Goal: Task Accomplishment & Management: Use online tool/utility

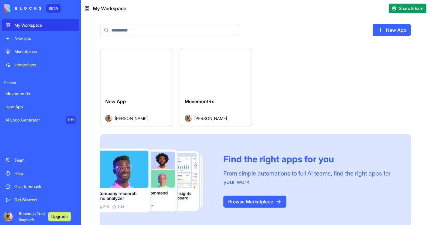
click at [26, 107] on div "New App" at bounding box center [40, 107] width 70 height 6
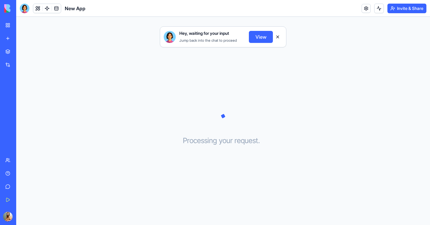
click at [252, 34] on button "View" at bounding box center [261, 37] width 24 height 12
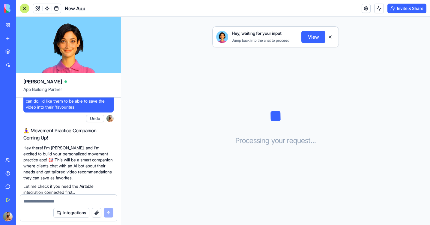
scroll to position [174, 0]
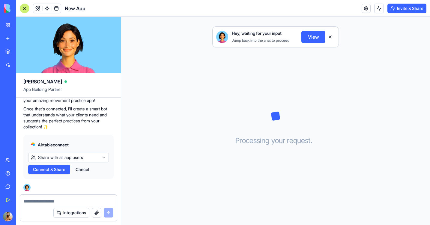
click at [48, 201] on textarea at bounding box center [69, 201] width 90 height 6
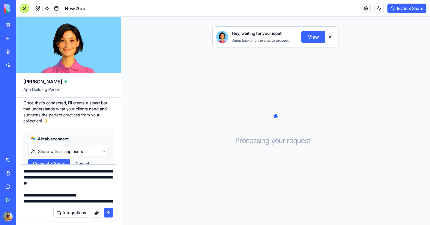
scroll to position [839, 0]
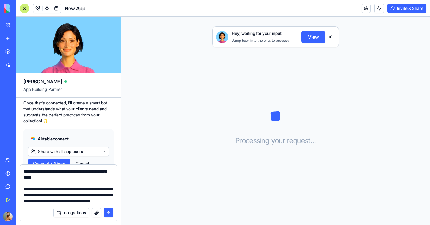
type textarea "**********"
click at [107, 212] on button "submit" at bounding box center [109, 213] width 10 height 10
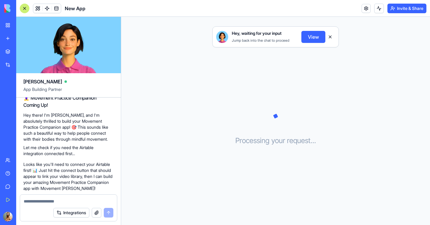
scroll to position [848, 0]
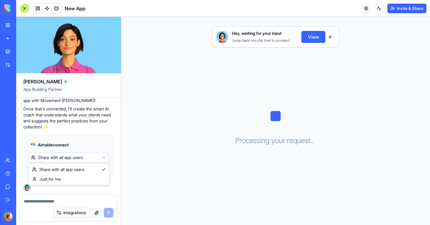
click at [65, 156] on html "BETA My Workspace New app Marketplace Integrations Recent MovementRx New App AI…" at bounding box center [215, 112] width 430 height 225
click at [56, 168] on span "Connect & Share" at bounding box center [49, 169] width 32 height 6
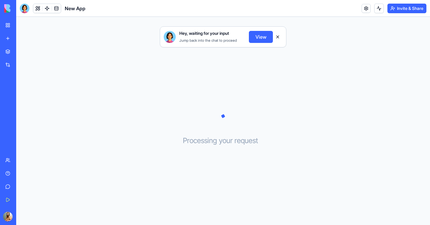
click at [22, 109] on div "New App" at bounding box center [13, 107] width 17 height 6
click at [22, 35] on div "New app" at bounding box center [18, 38] width 8 height 6
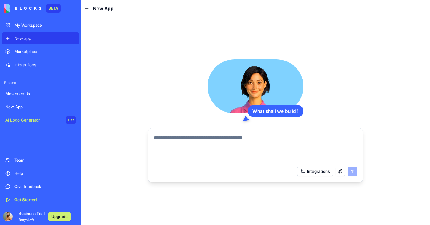
click at [183, 141] on textarea at bounding box center [255, 148] width 203 height 29
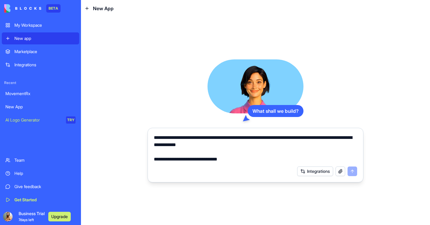
scroll to position [733, 0]
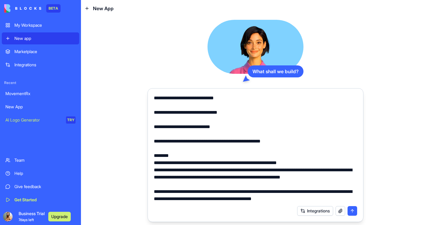
type textarea "**********"
click at [353, 211] on button "submit" at bounding box center [352, 211] width 10 height 10
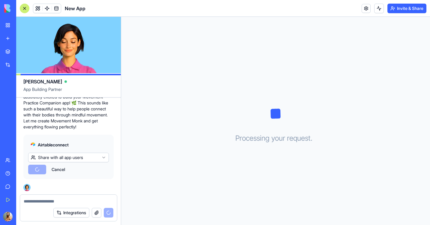
scroll to position [587, 0]
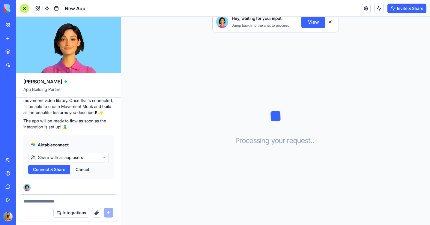
click at [50, 169] on span "Connect & Share" at bounding box center [49, 169] width 32 height 6
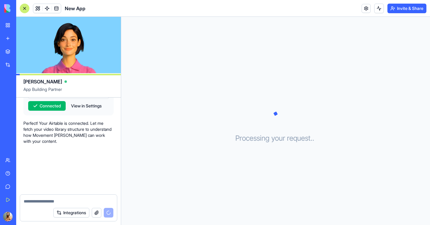
scroll to position [662, 0]
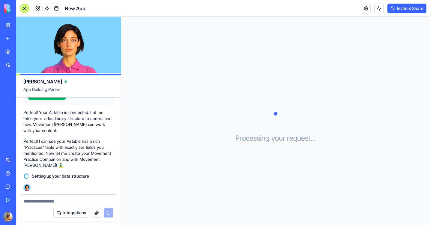
click at [62, 154] on p "Perfect! I can see your Airtable has a rich "Practices" table with exactly the …" at bounding box center [68, 153] width 90 height 30
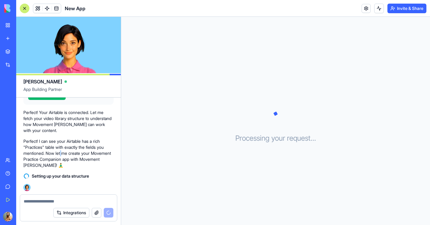
click at [62, 154] on p "Perfect! I can see your Airtable has a rich "Practices" table with exactly the …" at bounding box center [68, 153] width 90 height 30
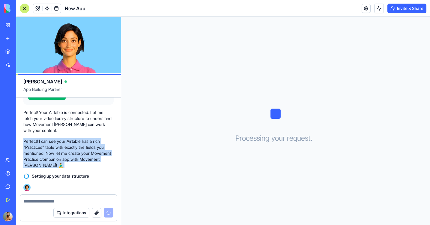
click at [79, 159] on p "Perfect! I can see your Airtable has a rich "Practices" table with exactly the …" at bounding box center [68, 153] width 90 height 30
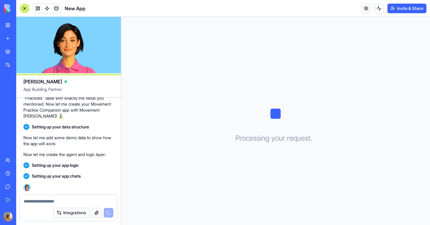
scroll to position [711, 0]
click at [270, 144] on div "Processing your request . . ." at bounding box center [275, 121] width 309 height 208
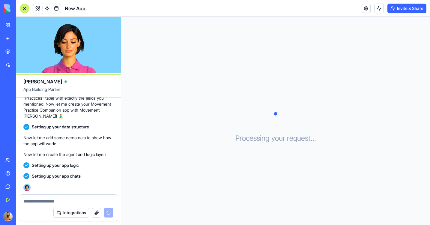
click at [275, 138] on h3 "Processing your request . . ." at bounding box center [275, 138] width 81 height 10
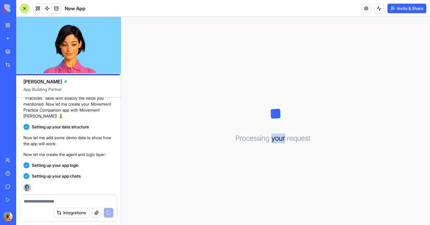
click at [275, 138] on h3 "Processing your request . . ." at bounding box center [275, 138] width 81 height 10
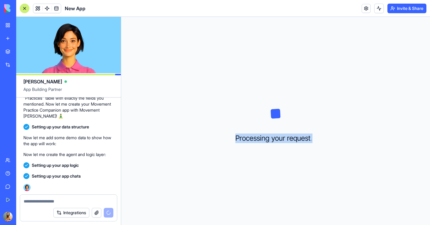
click at [275, 138] on h3 "Processing your request . . ." at bounding box center [275, 138] width 81 height 10
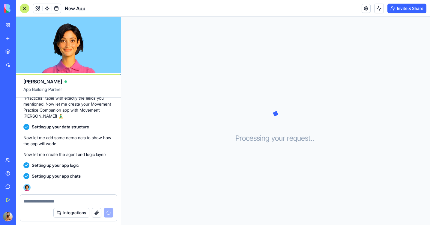
click at [275, 138] on h3 "Processing your request . . ." at bounding box center [275, 138] width 81 height 10
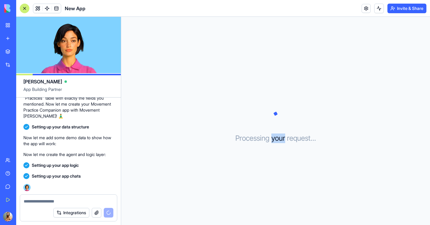
click at [275, 138] on h3 "Processing your request . . ." at bounding box center [275, 138] width 81 height 10
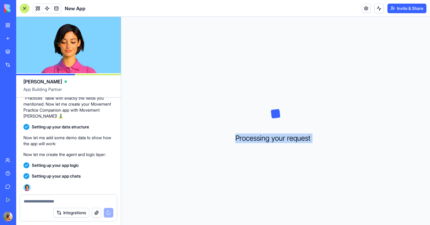
click at [275, 138] on h3 "Processing your request . . ." at bounding box center [275, 138] width 81 height 10
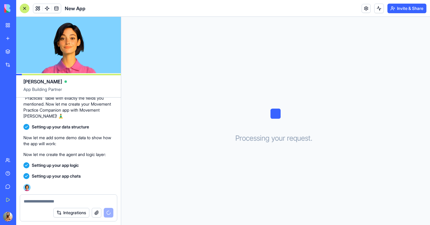
click at [275, 138] on h3 "Processing your request . . ." at bounding box center [275, 138] width 81 height 10
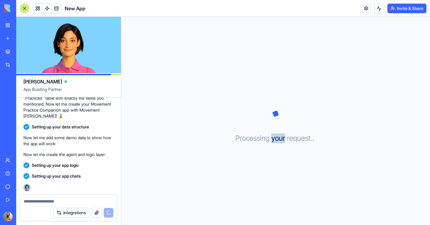
click at [275, 138] on h3 "Processing your request . . ." at bounding box center [275, 138] width 81 height 10
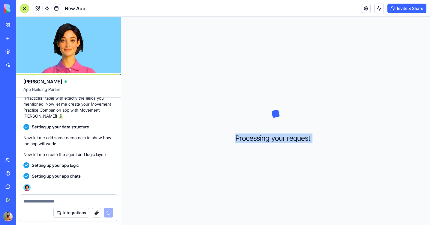
click at [275, 138] on h3 "Processing your request . . ." at bounding box center [275, 138] width 81 height 10
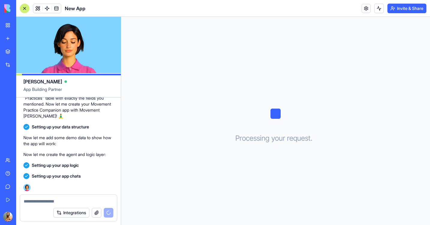
click at [275, 138] on h3 "Processing your request . . ." at bounding box center [275, 138] width 81 height 10
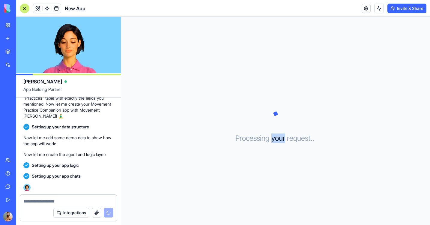
click at [275, 138] on h3 "Processing your request . . ." at bounding box center [275, 138] width 81 height 10
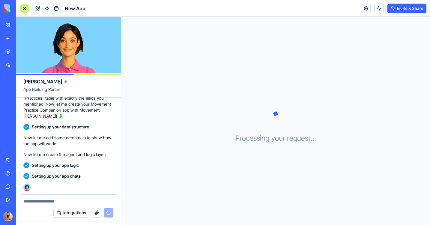
click at [275, 138] on h3 "Processing your request . . ." at bounding box center [275, 138] width 81 height 10
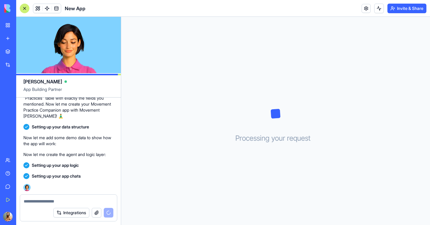
click at [275, 138] on h3 "Processing your request . . ." at bounding box center [275, 138] width 81 height 10
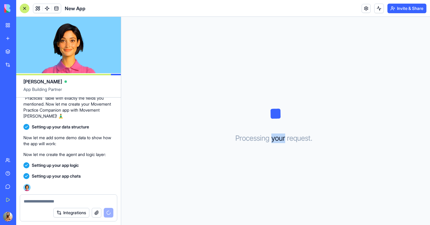
click at [275, 138] on h3 "Processing your request . . ." at bounding box center [275, 138] width 81 height 10
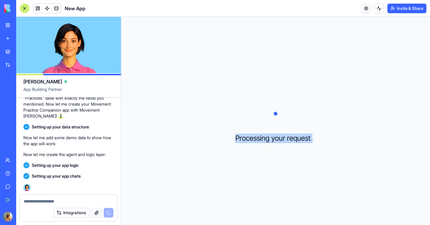
click at [275, 138] on h3 "Processing your request . . ." at bounding box center [275, 138] width 81 height 10
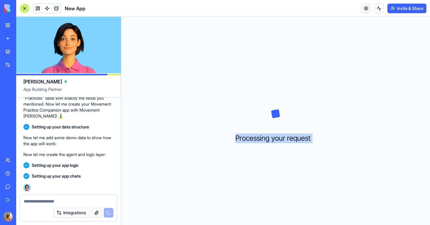
click at [275, 138] on h3 "Processing your request . . ." at bounding box center [275, 138] width 81 height 10
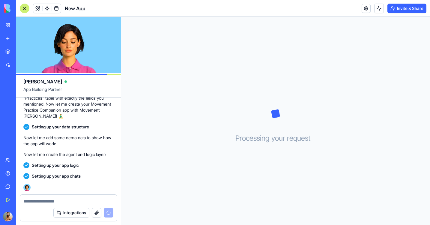
click at [275, 138] on h3 "Processing your request . . ." at bounding box center [275, 138] width 81 height 10
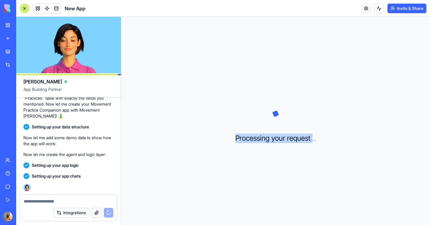
click at [275, 138] on h3 "Processing your request . . ." at bounding box center [275, 138] width 81 height 10
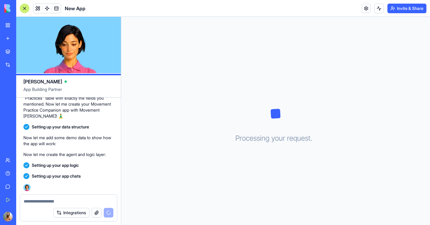
click at [275, 138] on h3 "Processing your request . . ." at bounding box center [275, 138] width 81 height 10
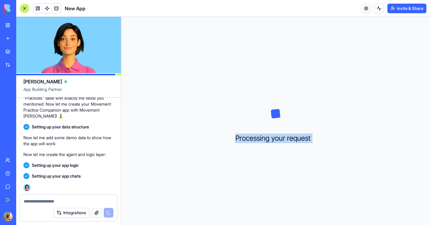
click at [275, 138] on h3 "Processing your request . . ." at bounding box center [275, 138] width 81 height 10
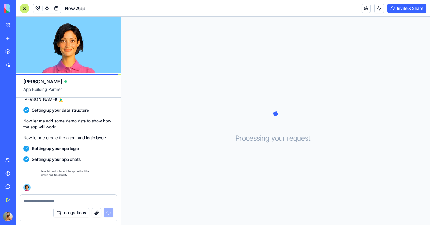
scroll to position [728, 0]
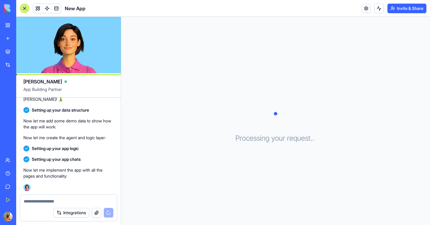
click at [245, 149] on div "Processing your request . . ." at bounding box center [275, 121] width 309 height 208
click at [111, 210] on div "Integrations" at bounding box center [83, 213] width 60 height 10
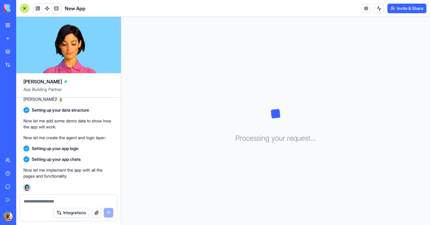
click at [103, 202] on textarea at bounding box center [69, 201] width 90 height 6
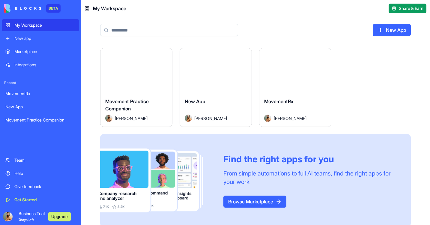
click at [153, 69] on button "Launch" at bounding box center [136, 71] width 45 height 12
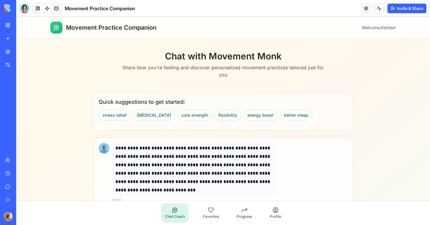
scroll to position [19, 0]
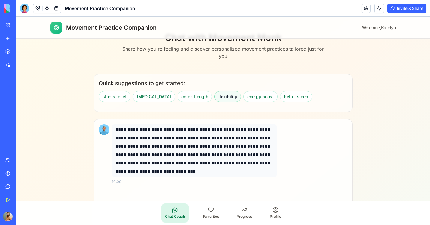
click at [214, 96] on button "flexibility" at bounding box center [227, 96] width 27 height 11
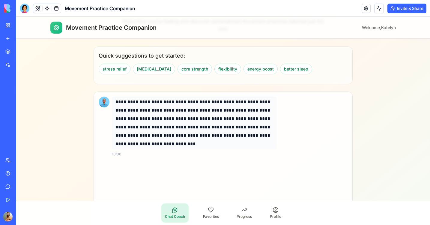
scroll to position [46, 0]
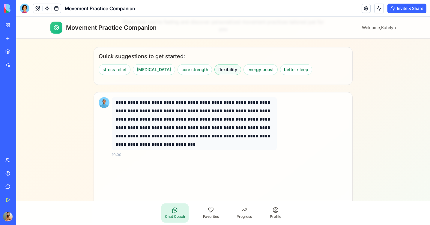
click at [215, 68] on button "flexibility" at bounding box center [227, 69] width 27 height 11
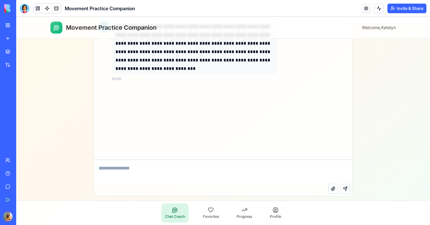
click at [167, 173] on textarea at bounding box center [223, 172] width 258 height 24
type textarea "**********"
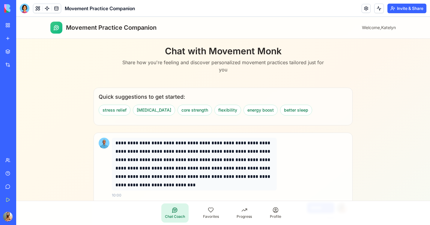
scroll to position [0, 0]
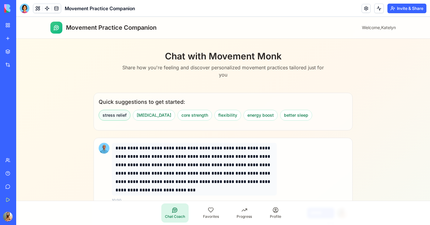
click at [117, 114] on button "stress relief" at bounding box center [115, 115] width 32 height 11
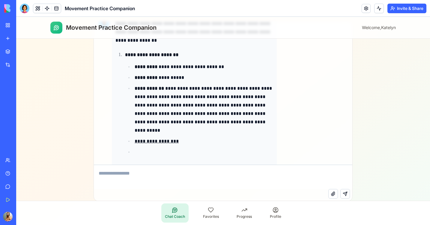
scroll to position [95, 0]
click at [158, 142] on link "**********" at bounding box center [157, 141] width 44 height 4
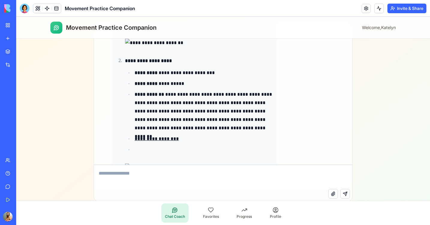
scroll to position [244, 0]
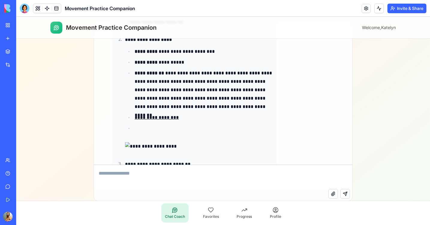
click at [212, 72] on p "**********" at bounding box center [204, 90] width 138 height 42
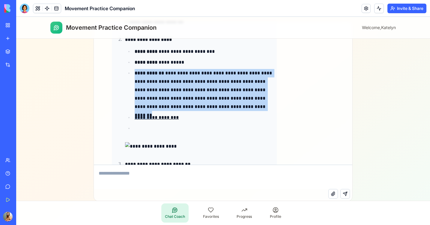
click at [189, 82] on p "**********" at bounding box center [204, 90] width 138 height 42
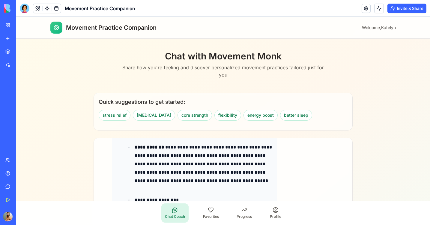
scroll to position [121, 0]
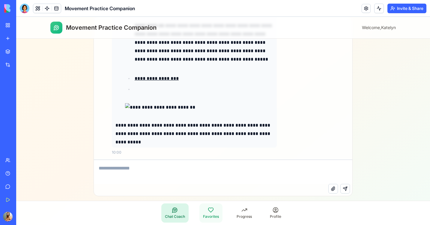
click at [216, 206] on link "Favorites" at bounding box center [210, 212] width 23 height 19
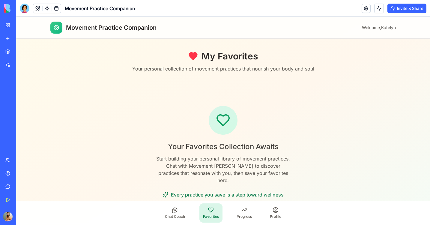
scroll to position [14, 0]
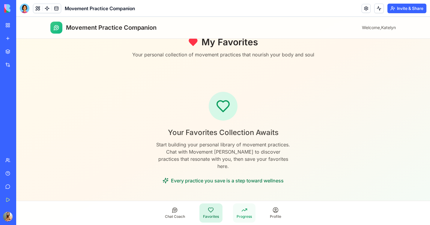
click at [249, 216] on span "Progress" at bounding box center [243, 216] width 15 height 5
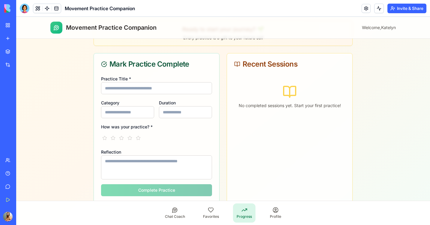
scroll to position [132, 0]
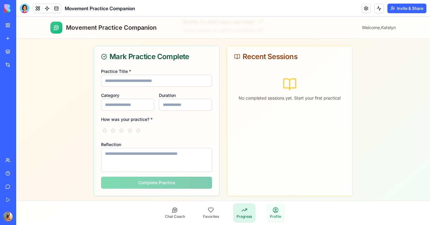
click at [270, 218] on link "Profile" at bounding box center [275, 212] width 19 height 19
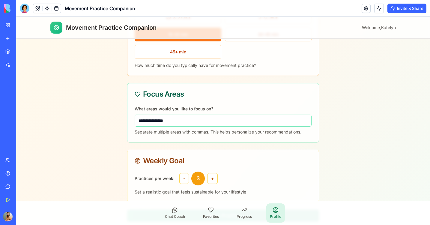
scroll to position [275, 0]
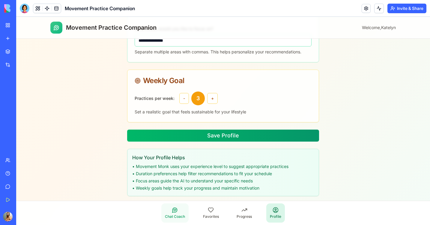
click at [174, 209] on icon at bounding box center [175, 210] width 2 height 2
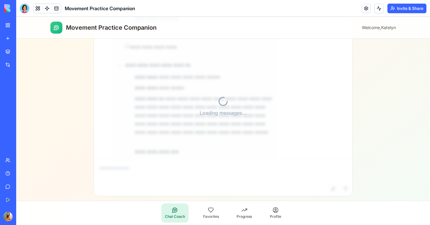
scroll to position [403, 0]
